Goal: Information Seeking & Learning: Compare options

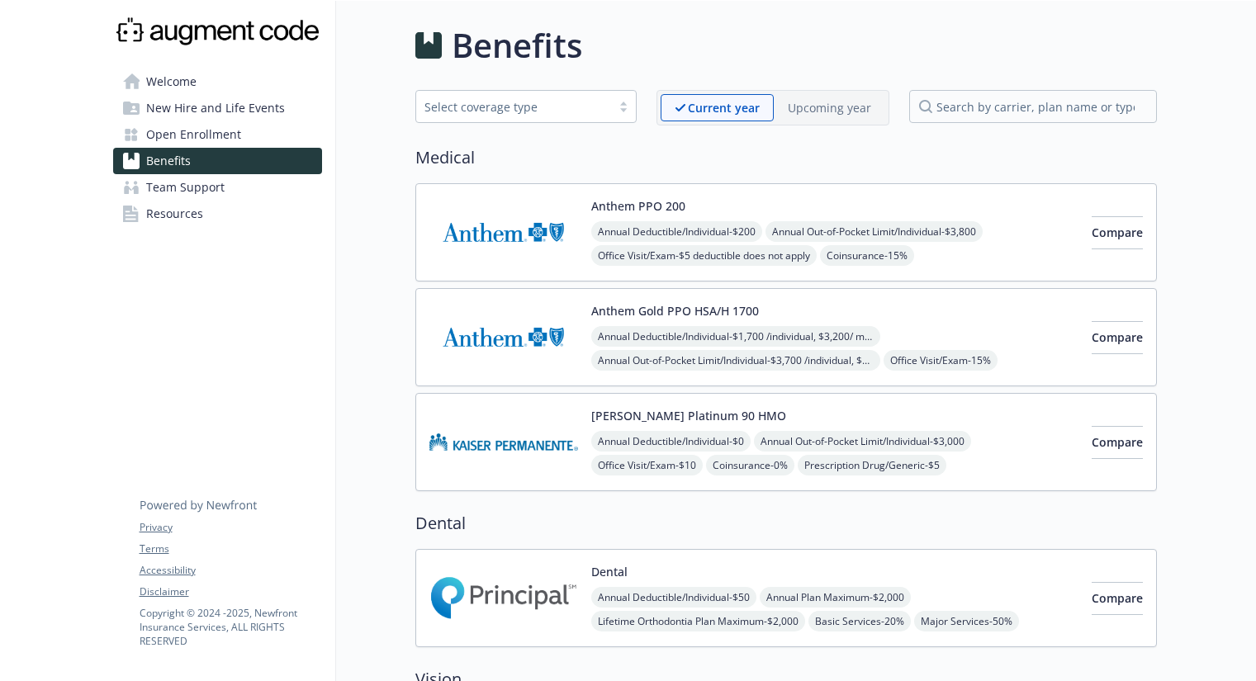
click at [832, 101] on p "Upcoming year" at bounding box center [829, 107] width 83 height 17
click at [759, 104] on div "Upcoming year" at bounding box center [822, 107] width 126 height 27
click at [182, 132] on span "Open Enrollment" at bounding box center [193, 134] width 95 height 26
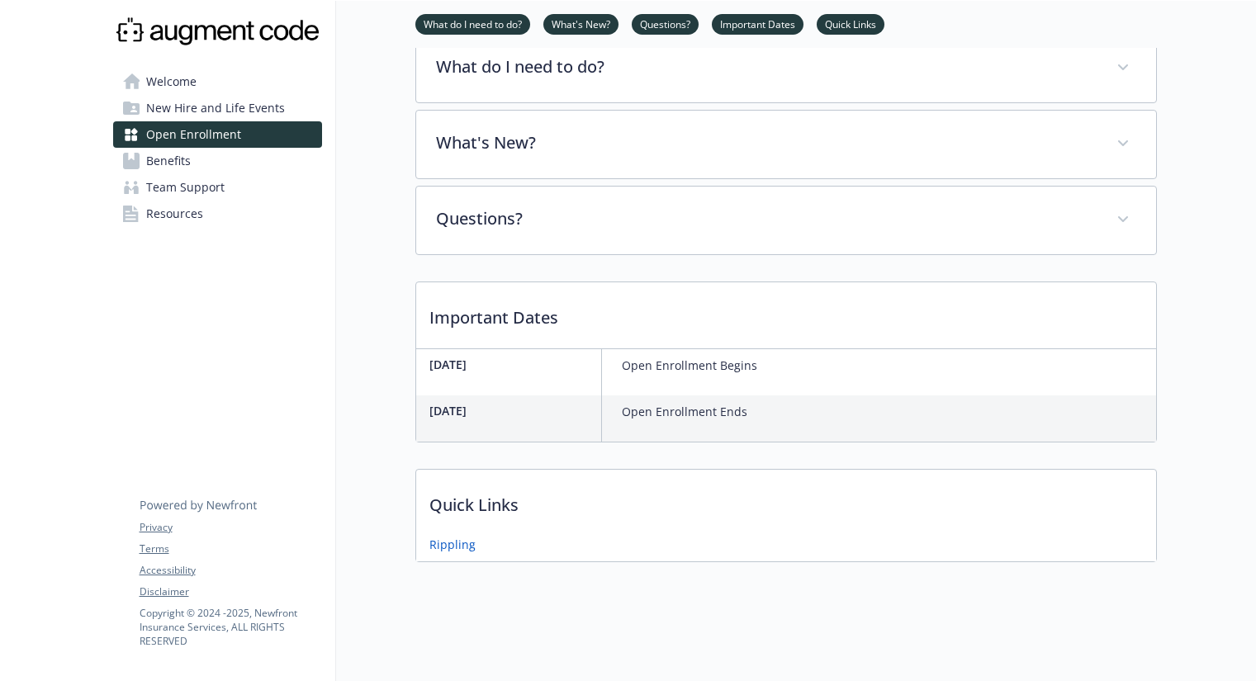
scroll to position [239, 0]
click at [174, 161] on span "Benefits" at bounding box center [168, 161] width 45 height 26
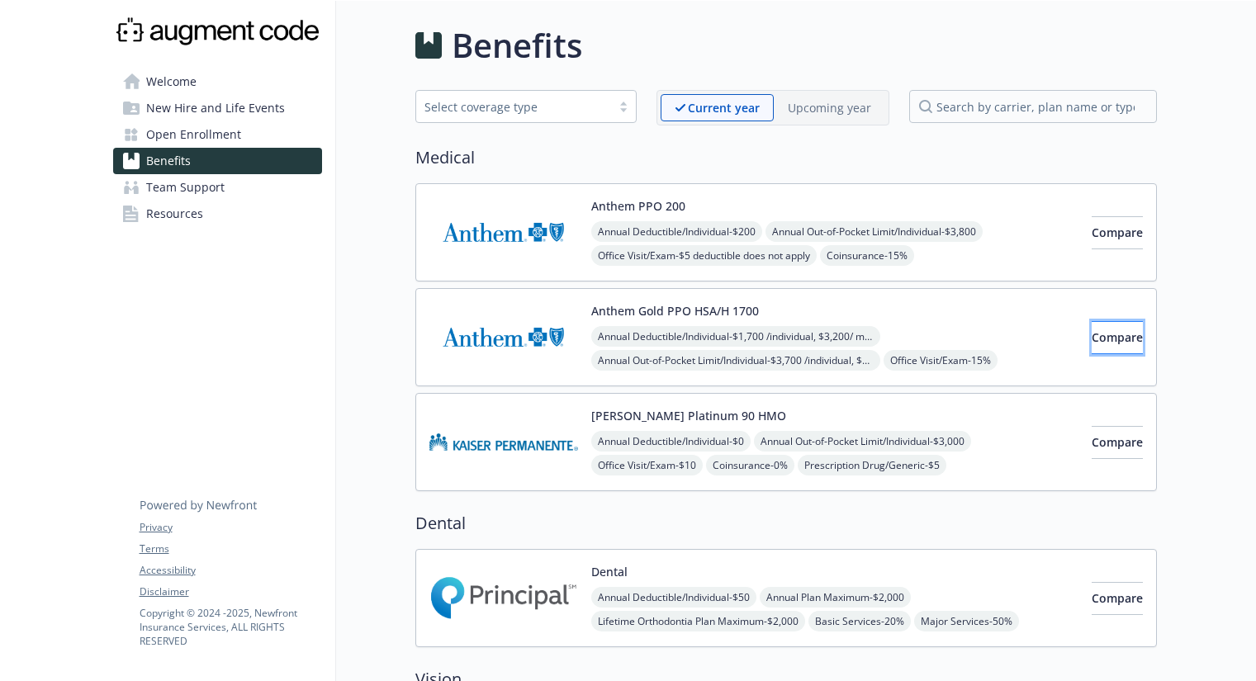
click at [1091, 339] on span "Compare" at bounding box center [1116, 337] width 51 height 16
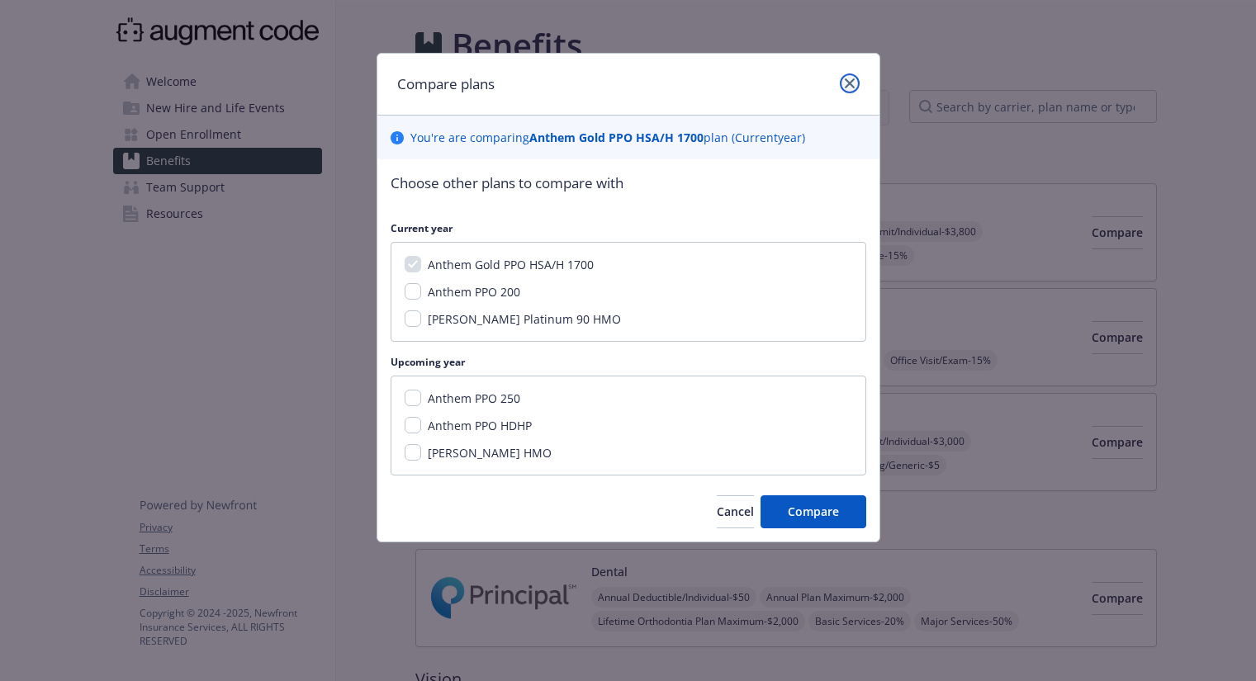
click at [850, 79] on icon "close" at bounding box center [850, 83] width 10 height 10
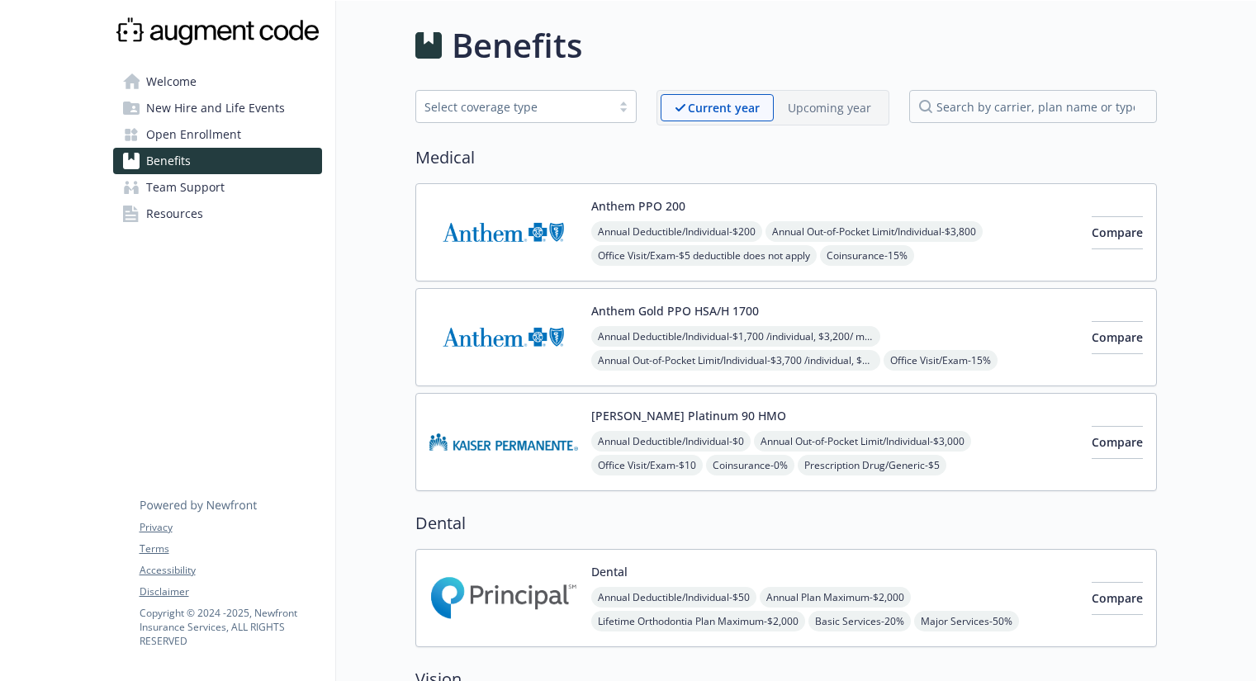
click at [825, 104] on p "Upcoming year" at bounding box center [829, 107] width 83 height 17
click at [660, 306] on button "Anthem PPO HDHP" at bounding box center [644, 310] width 107 height 17
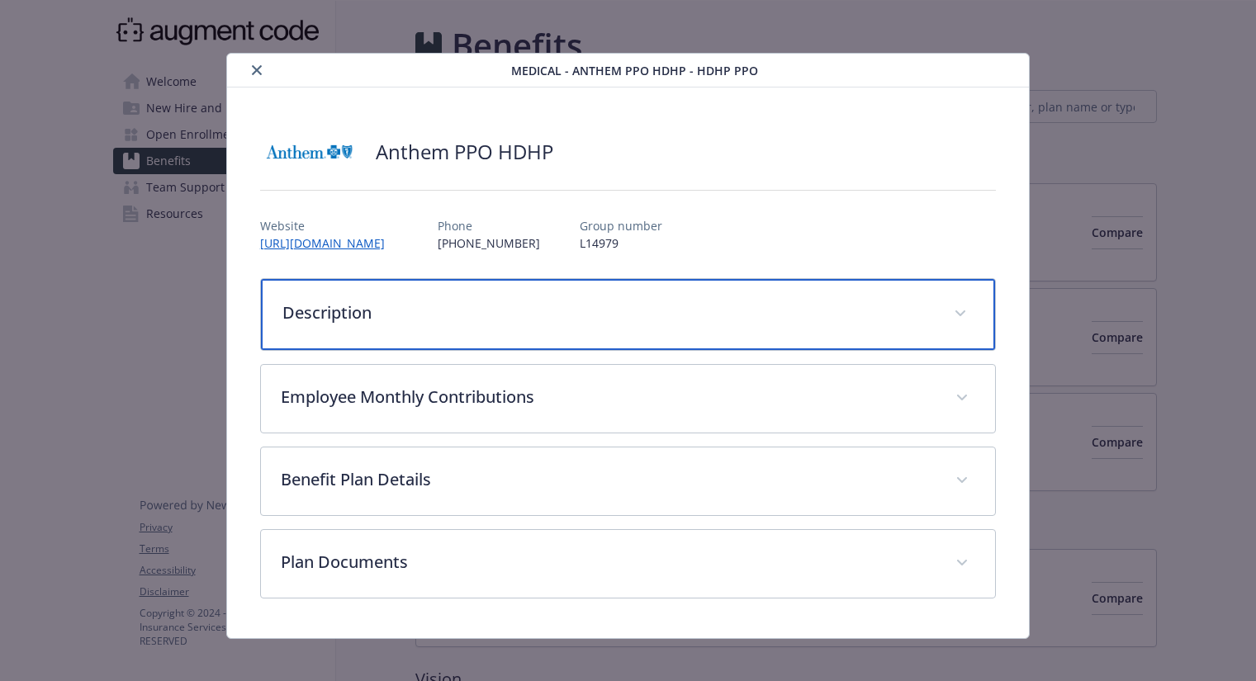
click at [476, 311] on p "Description" at bounding box center [607, 313] width 651 height 25
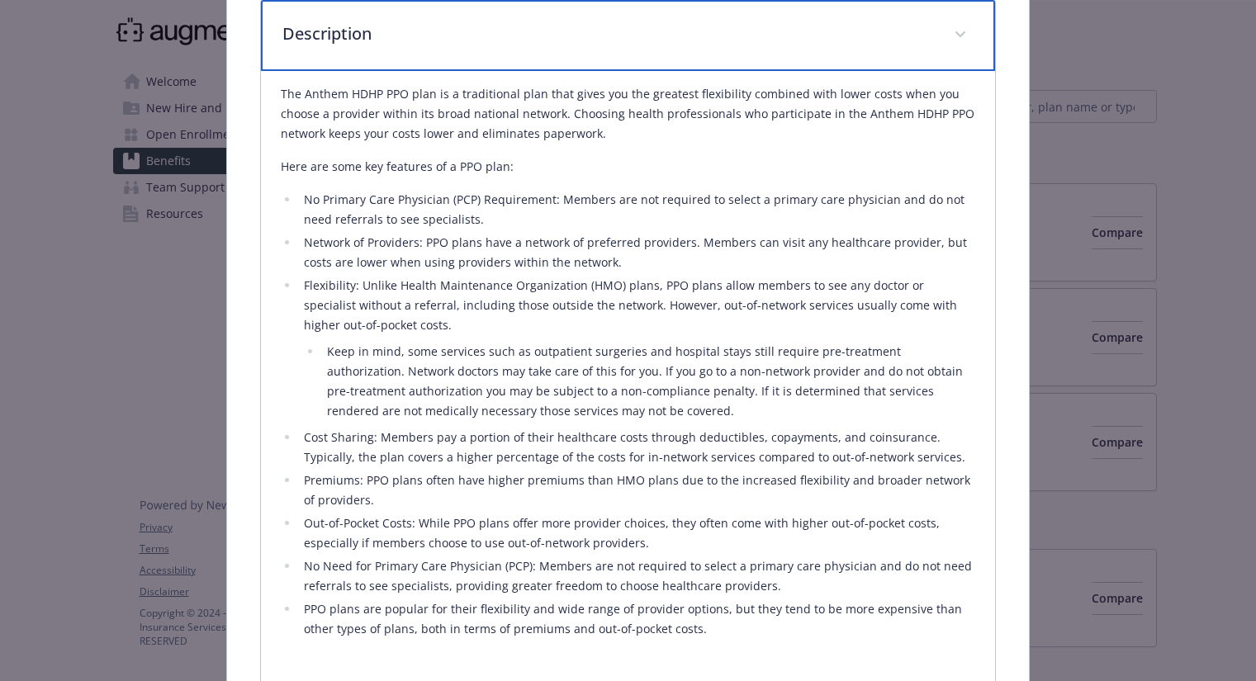
scroll to position [305, 0]
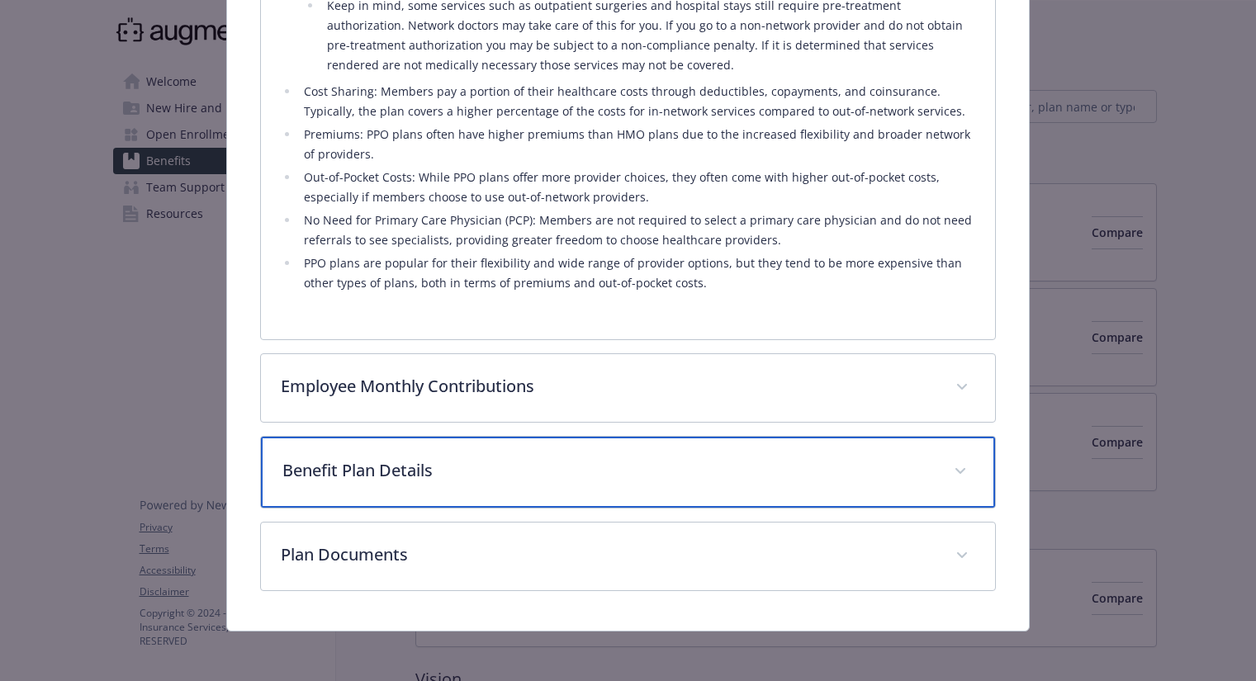
click at [449, 459] on p "Benefit Plan Details" at bounding box center [607, 470] width 651 height 25
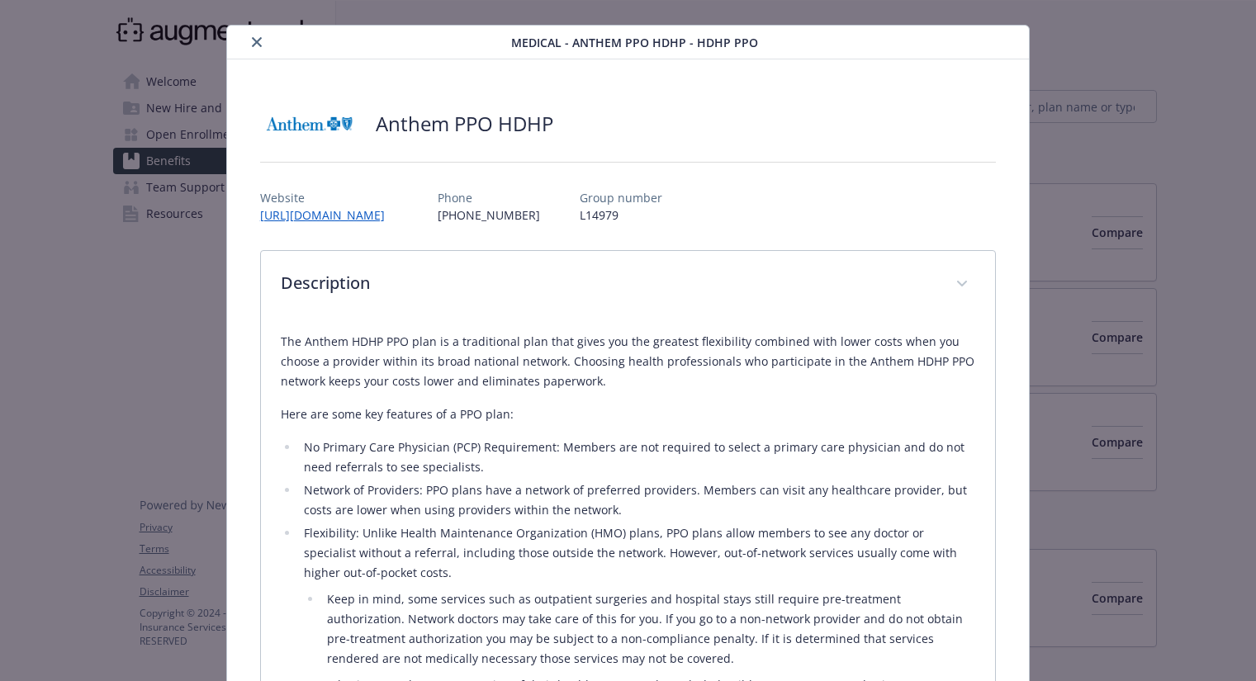
scroll to position [0, 0]
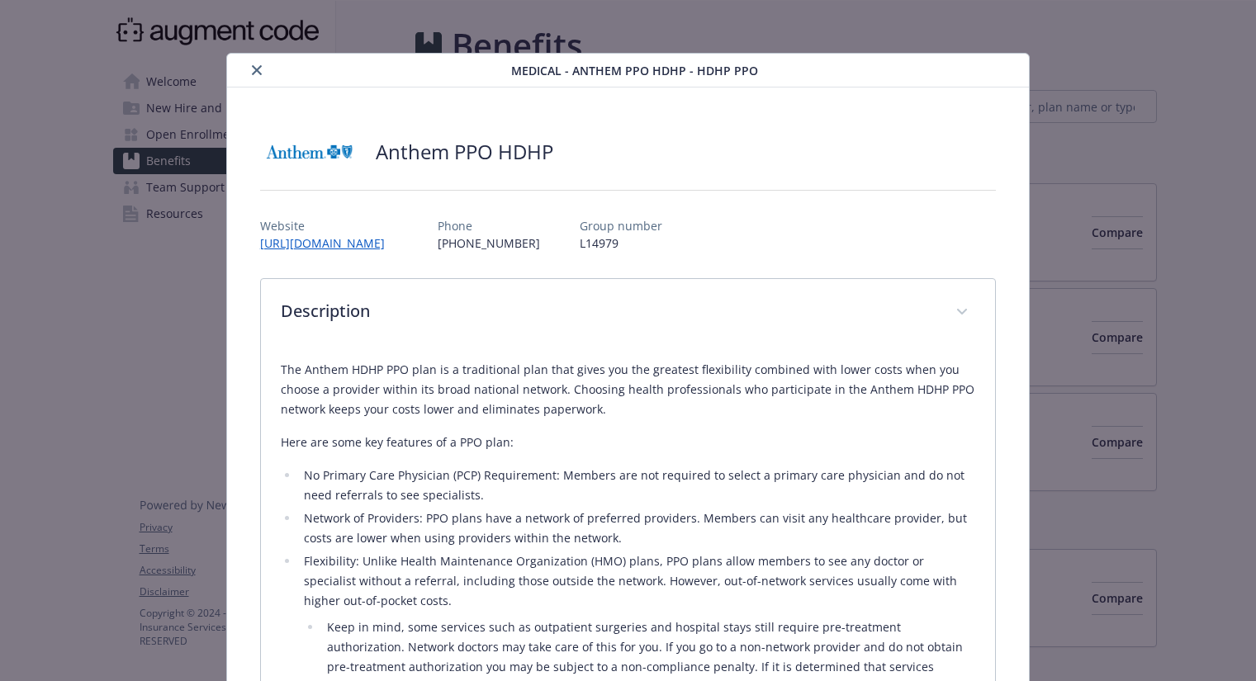
click at [253, 68] on icon "close" at bounding box center [257, 70] width 10 height 10
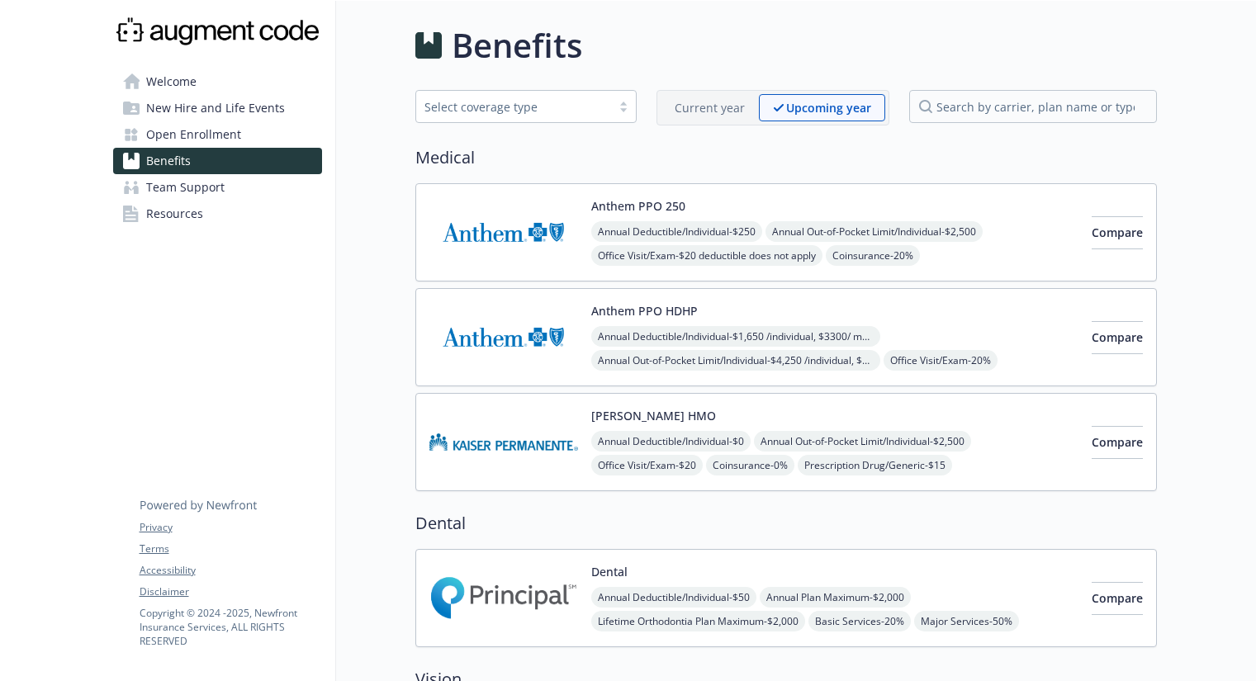
click at [177, 85] on span "Welcome" at bounding box center [171, 82] width 50 height 26
